Goal: Task Accomplishment & Management: Use online tool/utility

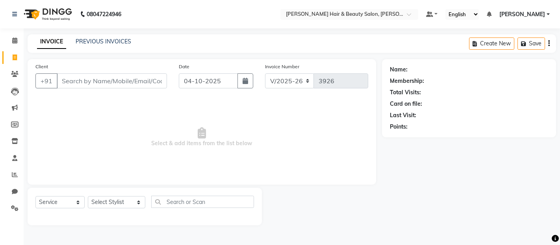
select select "7927"
select select "service"
click at [81, 42] on link "PREVIOUS INVOICES" at bounding box center [104, 41] width 56 height 7
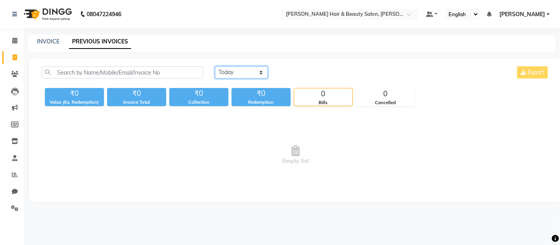
click at [262, 69] on select "[DATE] [DATE] Custom Range" at bounding box center [241, 72] width 53 height 12
select select "[DATE]"
click at [215, 66] on select "[DATE] [DATE] Custom Range" at bounding box center [241, 72] width 53 height 12
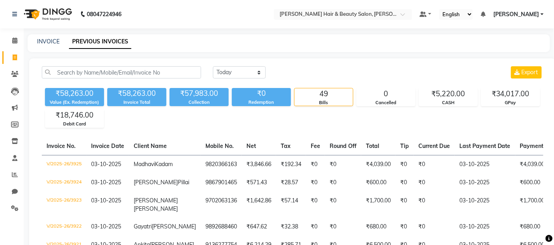
click at [261, 121] on div "₹58,263.00 Value (Ex. Redemption) ₹58,263.00 Invoice Total ₹57,983.00 Collectio…" at bounding box center [292, 106] width 501 height 43
click at [15, 60] on icon at bounding box center [15, 57] width 4 height 6
select select "service"
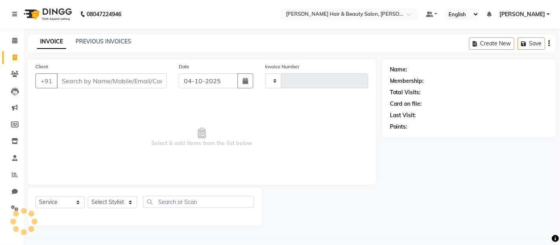
type input "3926"
select select "7927"
click at [85, 79] on input "Client" at bounding box center [112, 80] width 110 height 15
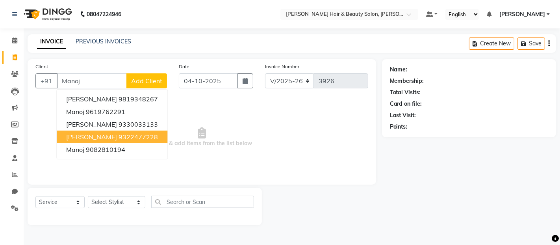
click at [99, 136] on span "[PERSON_NAME]" at bounding box center [91, 137] width 51 height 8
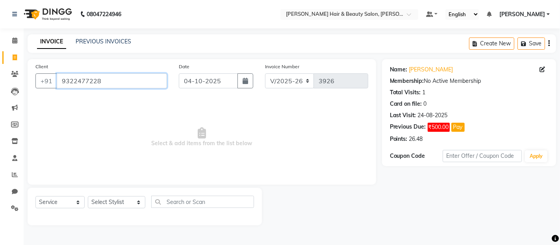
click at [112, 80] on input "9322477228" at bounding box center [112, 80] width 110 height 15
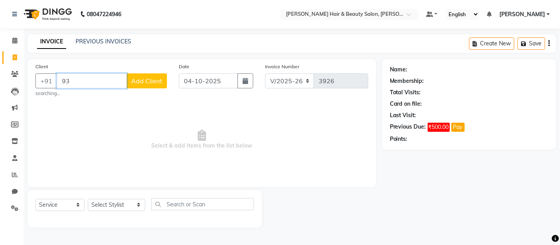
type input "9"
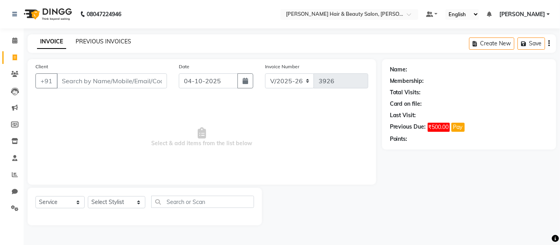
click at [120, 41] on link "PREVIOUS INVOICES" at bounding box center [104, 41] width 56 height 7
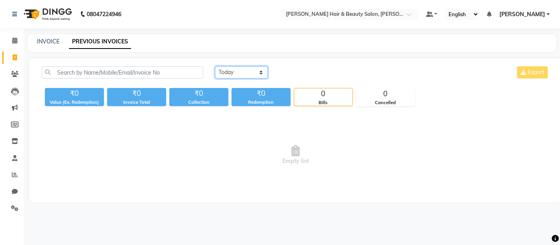
click at [262, 73] on select "[DATE] [DATE] Custom Range" at bounding box center [241, 72] width 53 height 12
select select "[DATE]"
click at [215, 66] on select "[DATE] [DATE] Custom Range" at bounding box center [241, 72] width 53 height 12
